Goal: Task Accomplishment & Management: Manage account settings

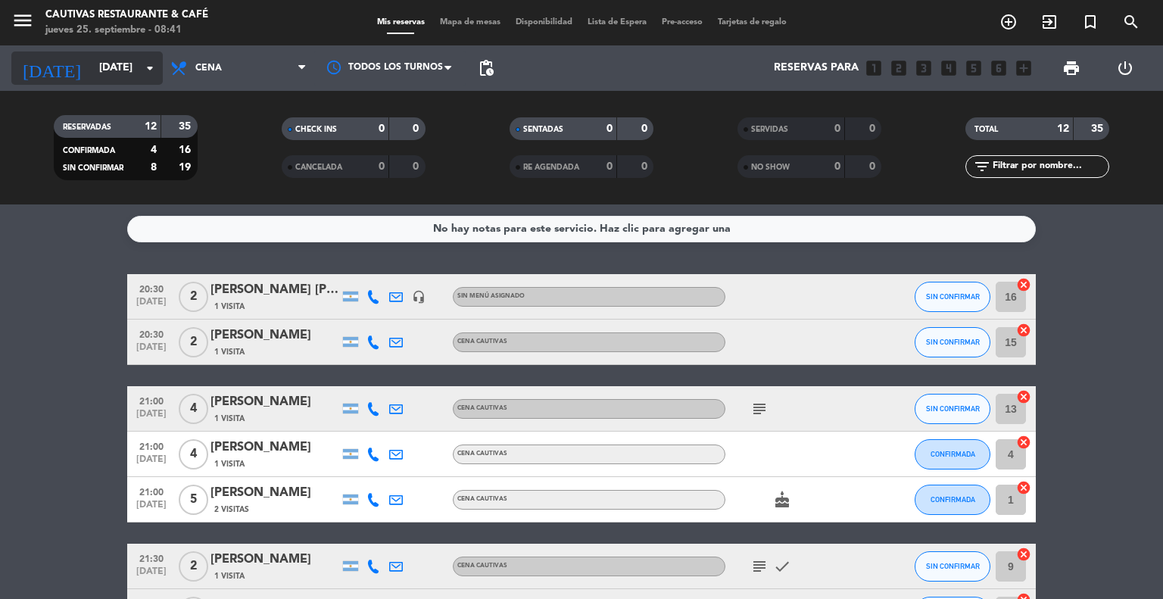
click at [147, 65] on icon "arrow_drop_down" at bounding box center [150, 68] width 18 height 18
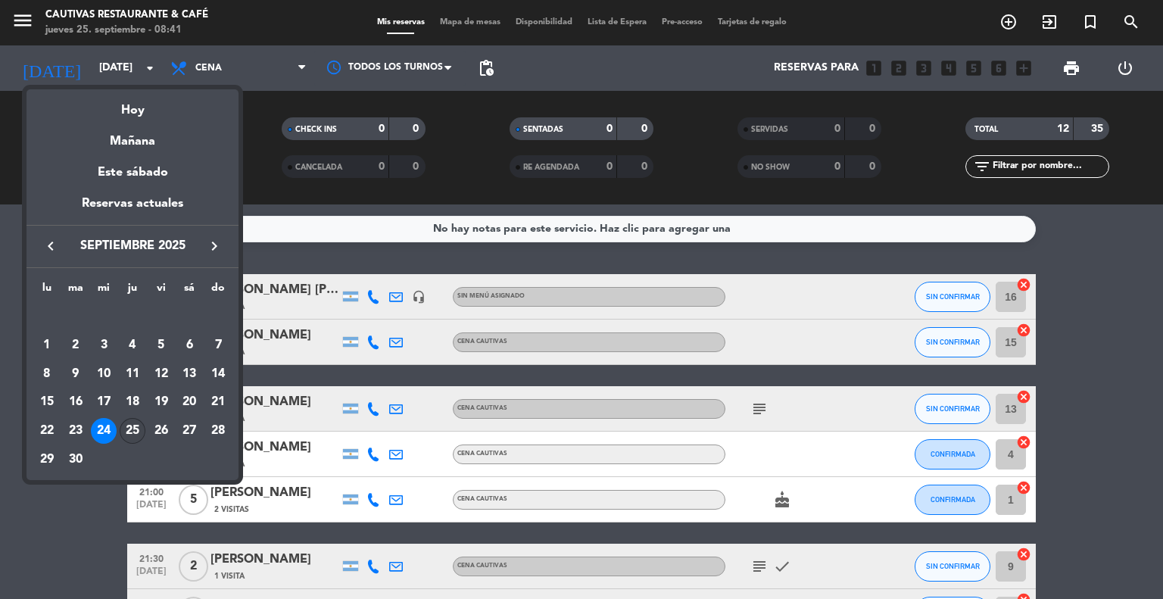
click at [133, 426] on div "25" at bounding box center [133, 431] width 26 height 26
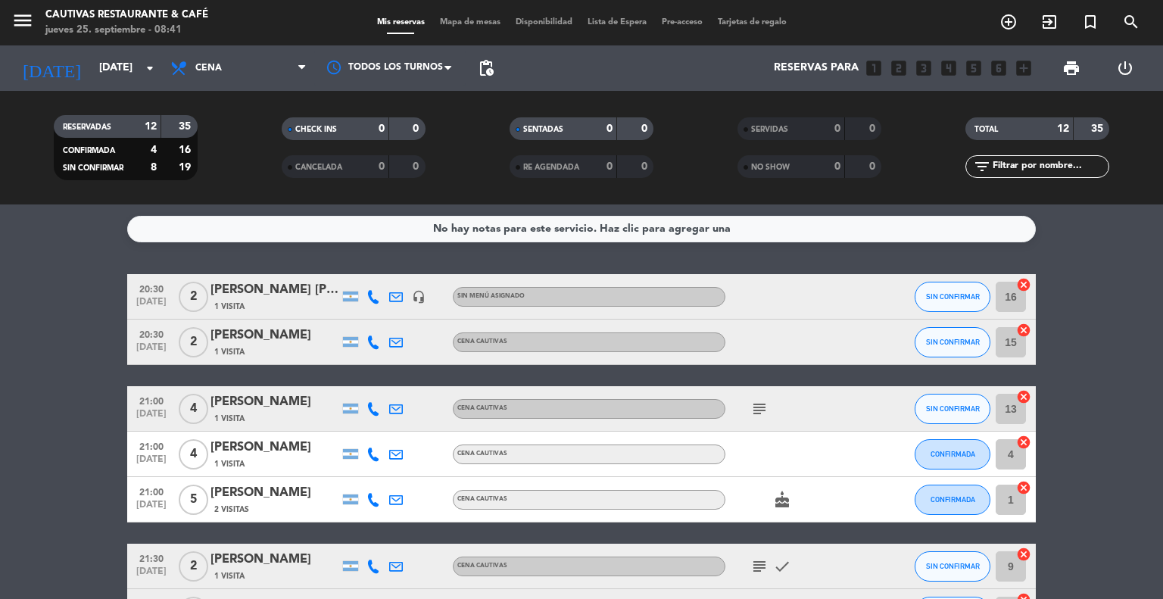
type input "[DEMOGRAPHIC_DATA][DATE]"
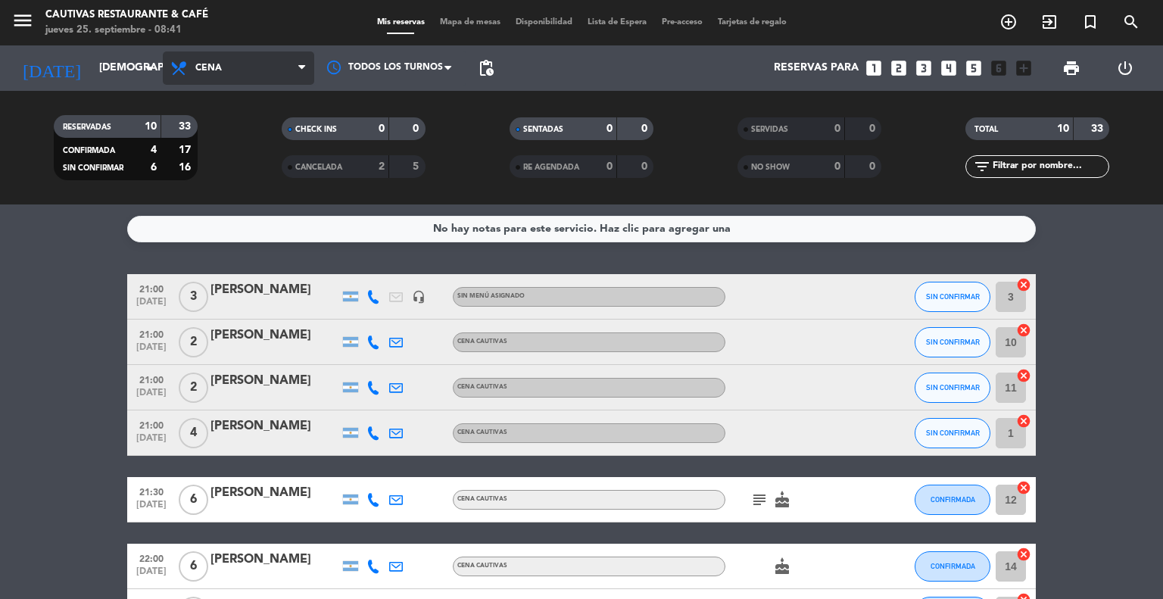
click at [281, 67] on span "Cena" at bounding box center [238, 67] width 151 height 33
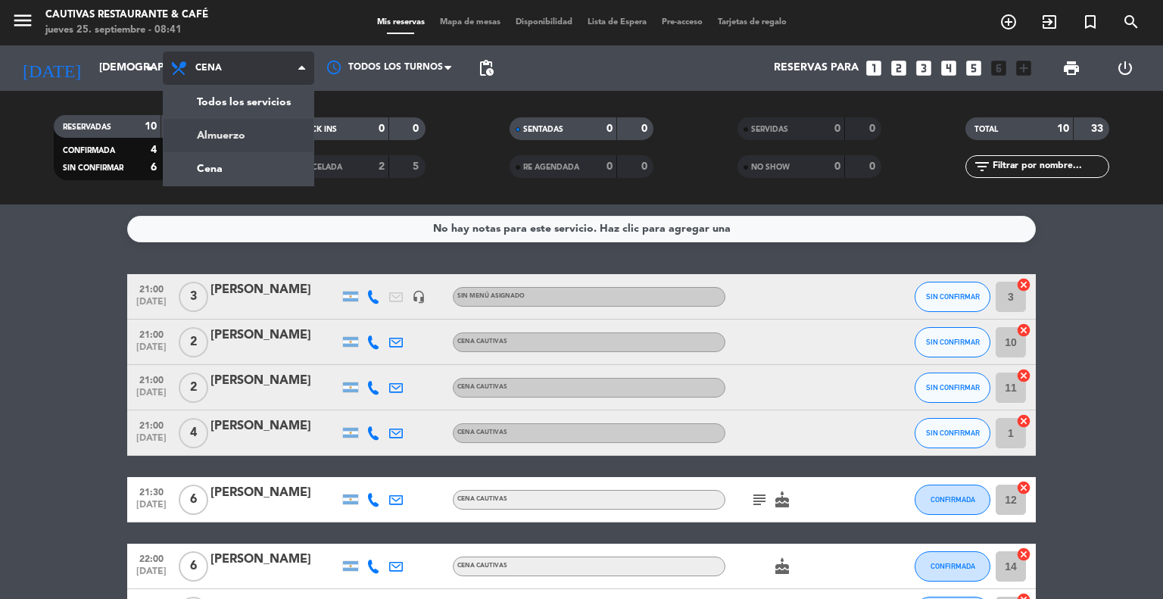
click at [231, 132] on div "menu Cautivas Restaurante & Café [DATE] 25. septiembre - 08:41 Mis reservas Map…" at bounding box center [581, 102] width 1163 height 204
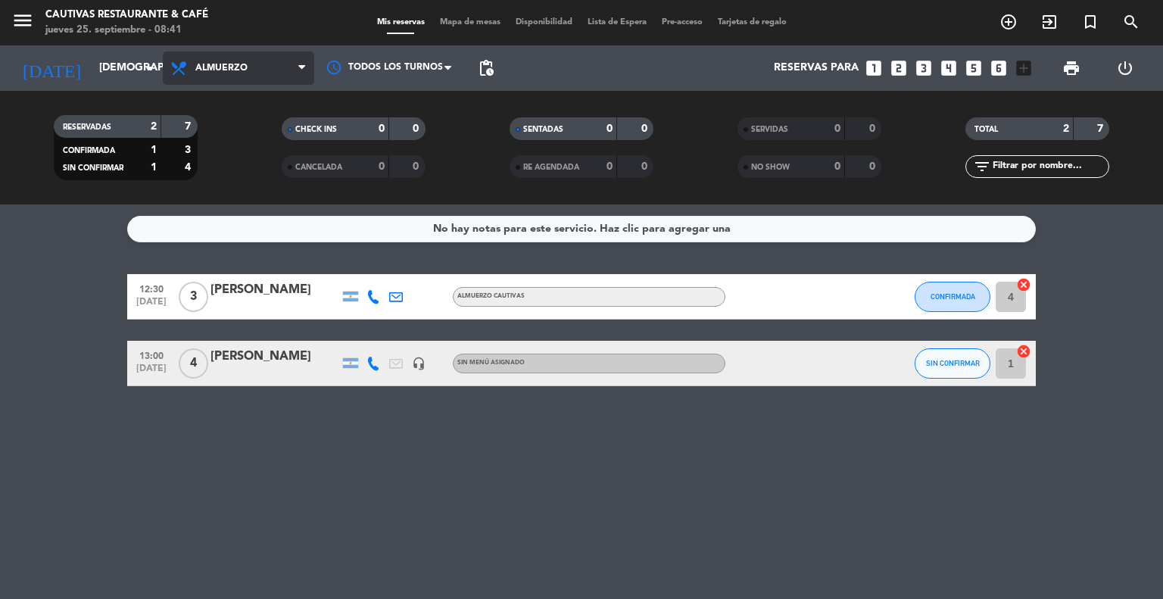
click at [236, 70] on span "Almuerzo" at bounding box center [221, 68] width 52 height 11
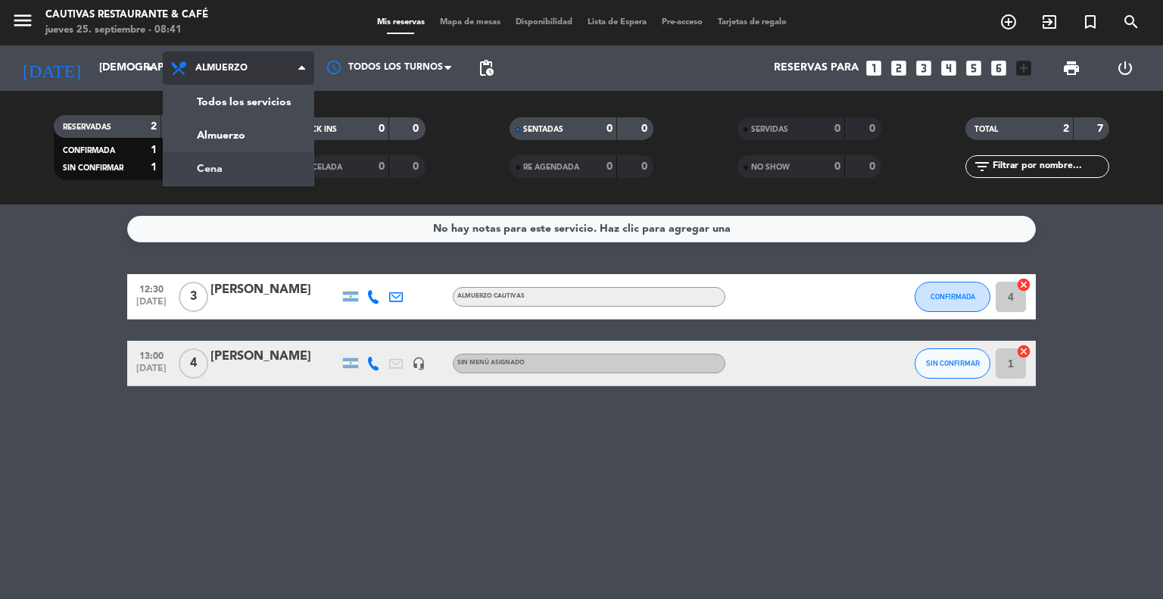
click at [229, 165] on div "menu Cautivas Restaurante & Café [DATE] 25. septiembre - 08:41 Mis reservas Map…" at bounding box center [581, 102] width 1163 height 204
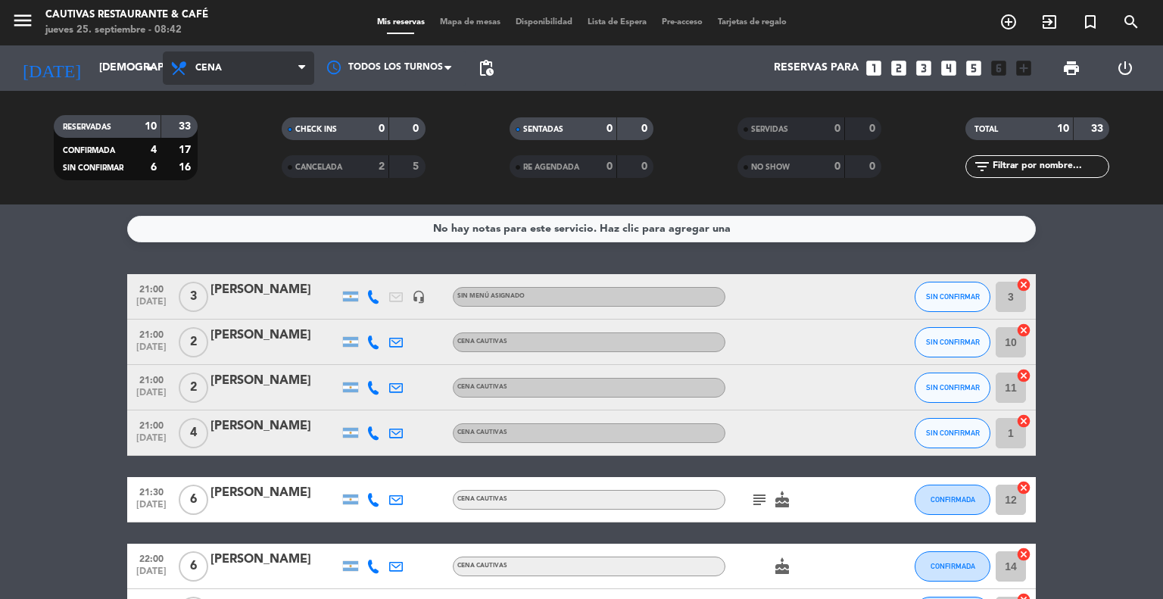
click at [261, 67] on span "Cena" at bounding box center [238, 67] width 151 height 33
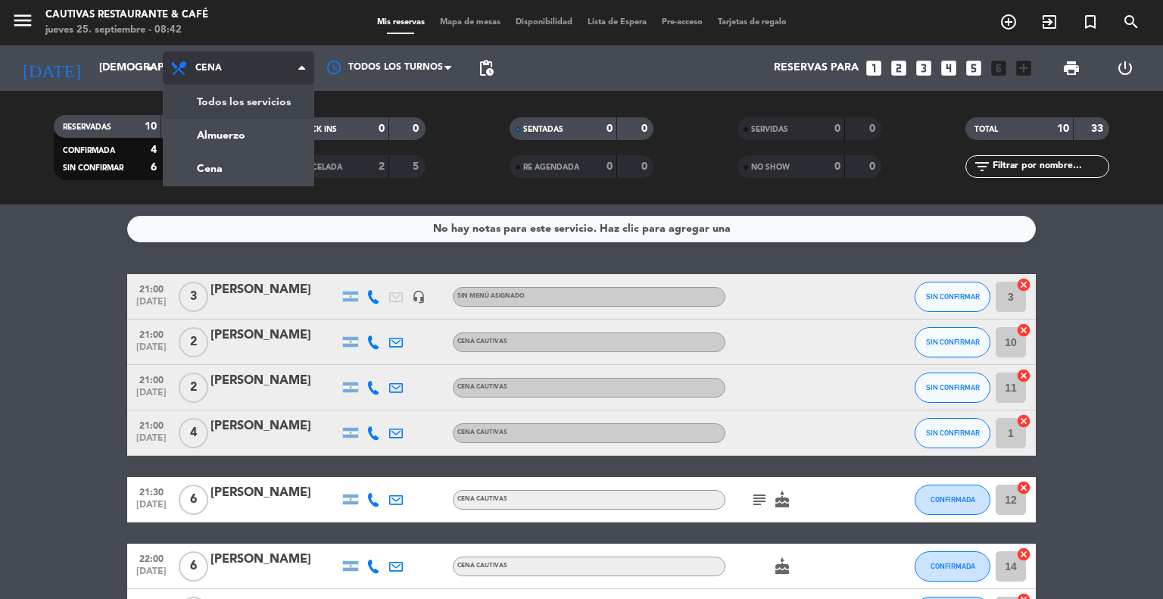
click at [265, 70] on span "Cena" at bounding box center [238, 67] width 151 height 33
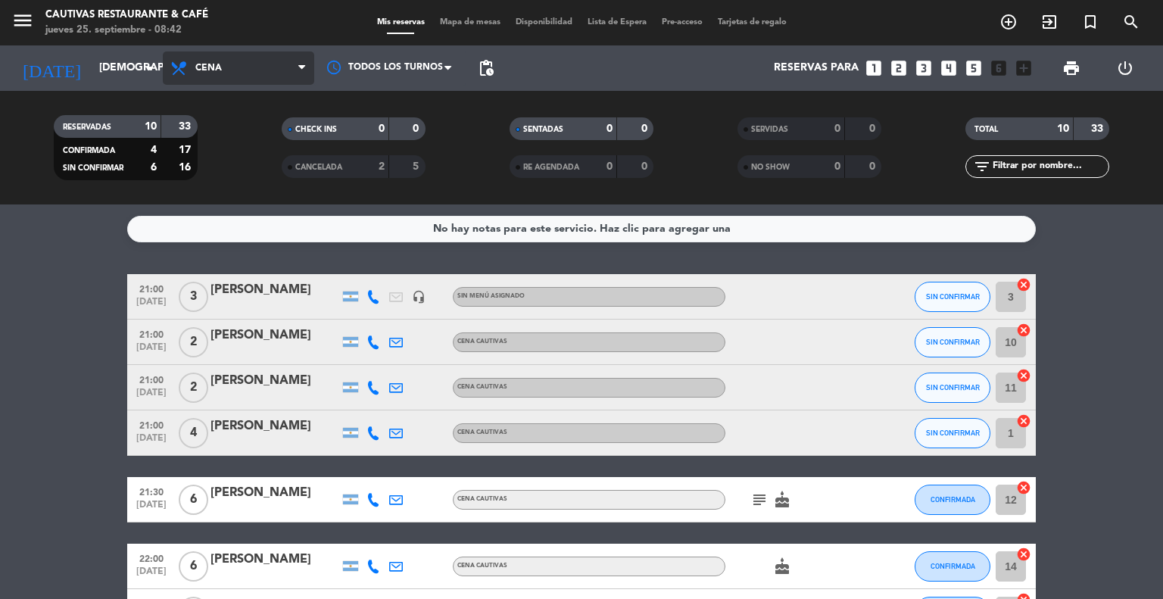
click at [265, 70] on span "Cena" at bounding box center [238, 67] width 151 height 33
click at [251, 127] on div "menu Cautivas Restaurante & Café [DATE] 25. septiembre - 08:42 Mis reservas Map…" at bounding box center [581, 102] width 1163 height 204
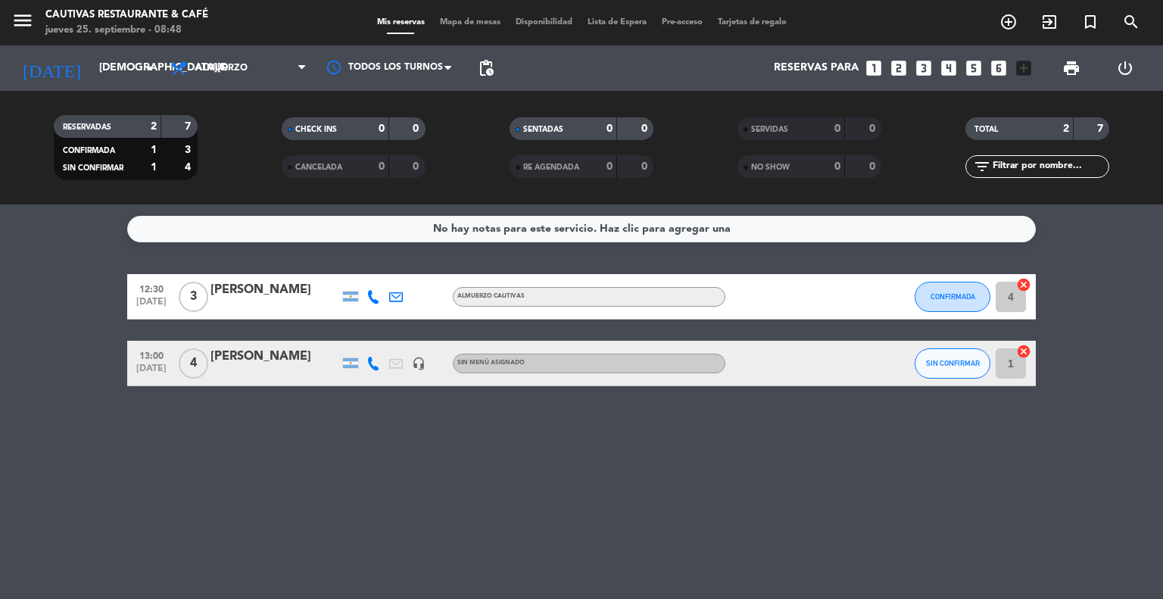
click at [595, 477] on div "No hay notas para este servicio. Haz clic para agregar una 12:30 [DATE] 3 [PERS…" at bounding box center [581, 401] width 1163 height 395
